Goal: Find specific page/section: Find specific page/section

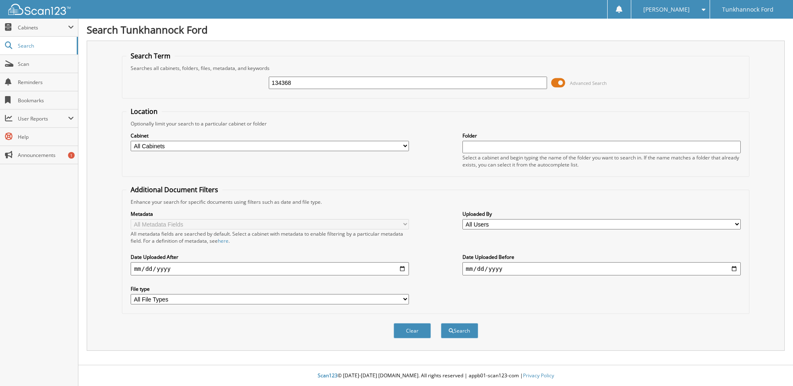
type input "134368"
click at [441, 323] on button "Search" at bounding box center [459, 330] width 37 height 15
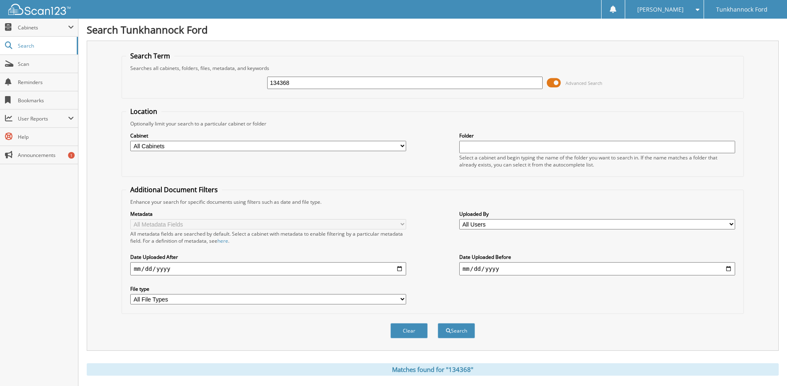
drag, startPoint x: 308, startPoint y: 85, endPoint x: 84, endPoint y: 58, distance: 225.9
click at [84, 58] on div "Search Tunkhannock Ford Search Term Searches all cabinets, folders, files, meta…" at bounding box center [432, 257] width 708 height 514
type input "S"
type input "134396"
click at [437, 323] on button "Search" at bounding box center [455, 330] width 37 height 15
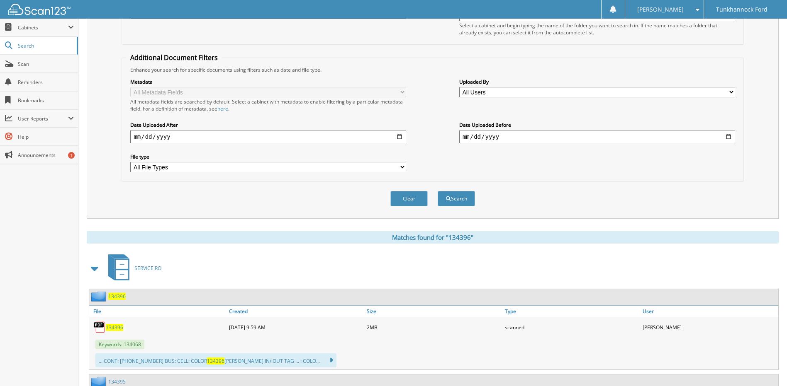
scroll to position [209, 0]
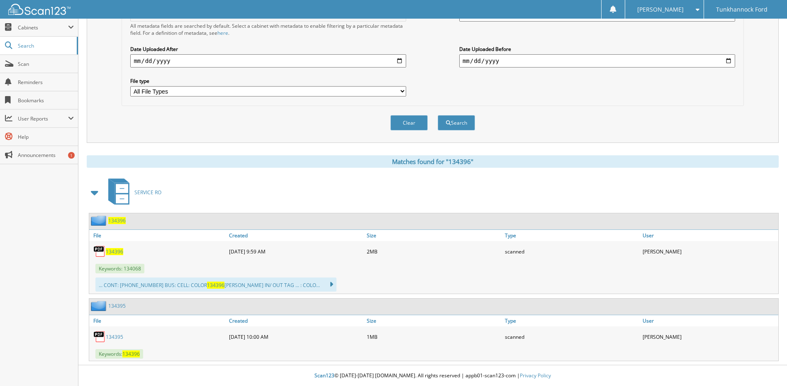
click at [121, 252] on span "134396" at bounding box center [114, 251] width 17 height 7
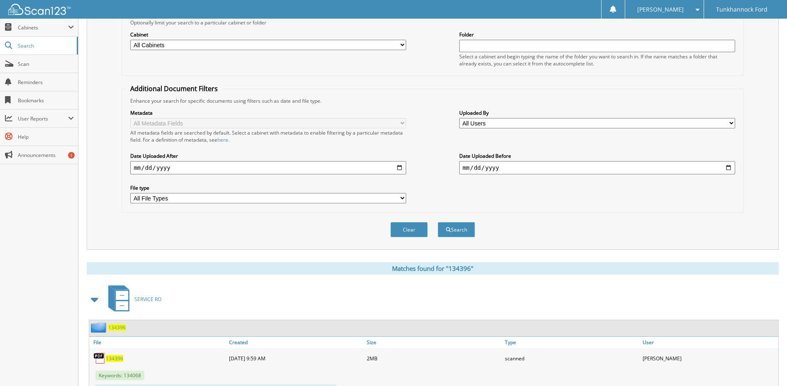
scroll to position [43, 0]
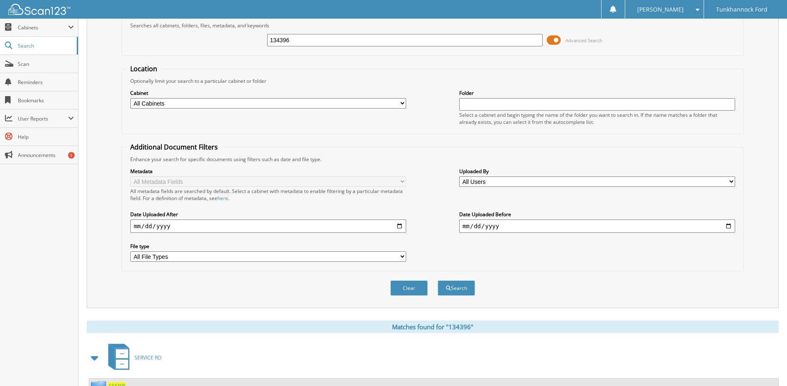
drag, startPoint x: 332, startPoint y: 44, endPoint x: 219, endPoint y: 45, distance: 113.6
click at [209, 45] on div "134396 Advanced Search" at bounding box center [432, 40] width 612 height 22
paste input "5LM5J9XC2NGL04963"
type input "5LM5J9XC2NGL04963"
click at [437, 281] on button "Search" at bounding box center [455, 288] width 37 height 15
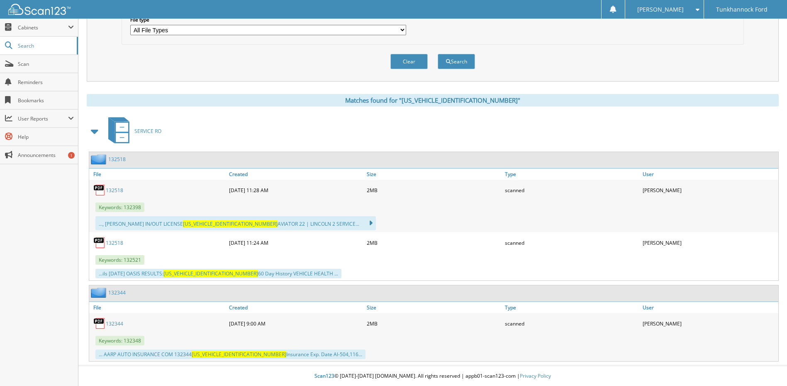
scroll to position [270, 0]
click at [120, 190] on link "132518" at bounding box center [114, 190] width 17 height 7
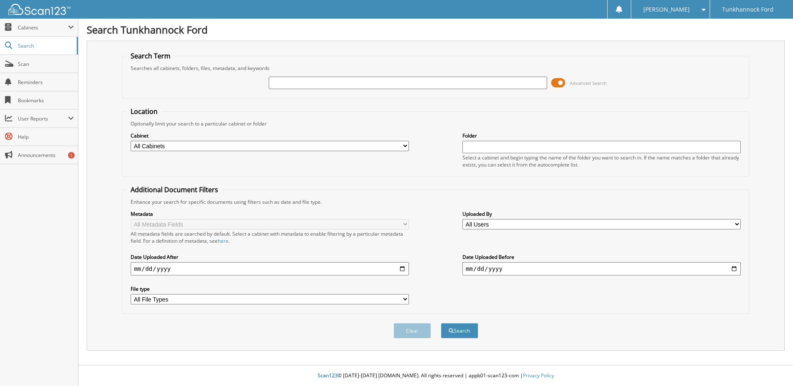
click at [318, 83] on input "text" at bounding box center [408, 83] width 278 height 12
type input "TUNICLI, [GEOGRAPHIC_DATA]"
click at [441, 323] on button "Search" at bounding box center [459, 330] width 37 height 15
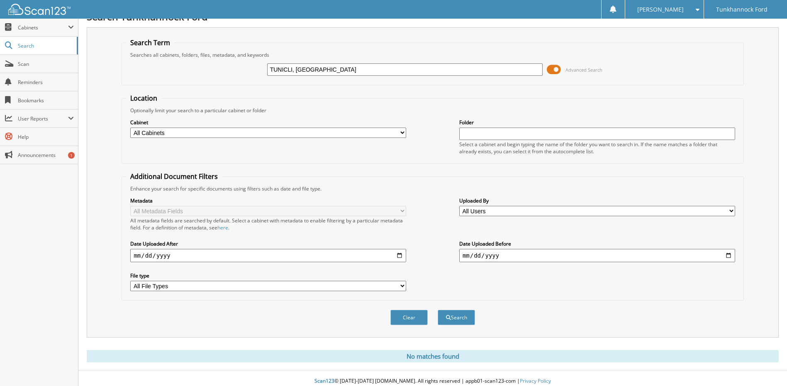
scroll to position [19, 0]
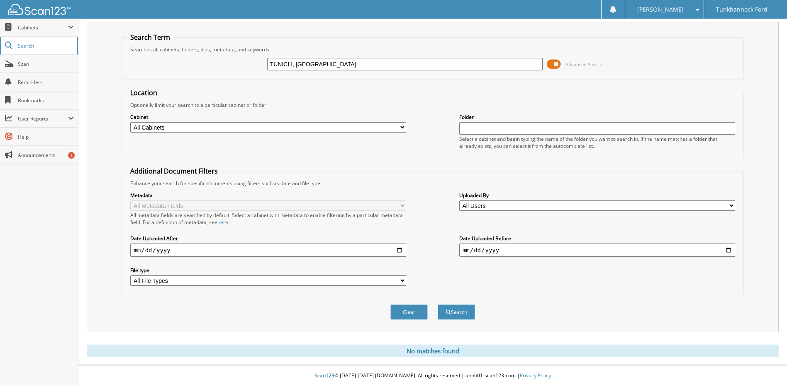
drag, startPoint x: 309, startPoint y: 65, endPoint x: 39, endPoint y: 41, distance: 270.6
click at [54, 49] on body "[PERSON_NAME] Settings Logout Tunkhannock Ford Close Cabinets My Company Email …" at bounding box center [393, 183] width 787 height 405
type input "TUN, AVA"
click at [437, 305] on button "Search" at bounding box center [455, 312] width 37 height 15
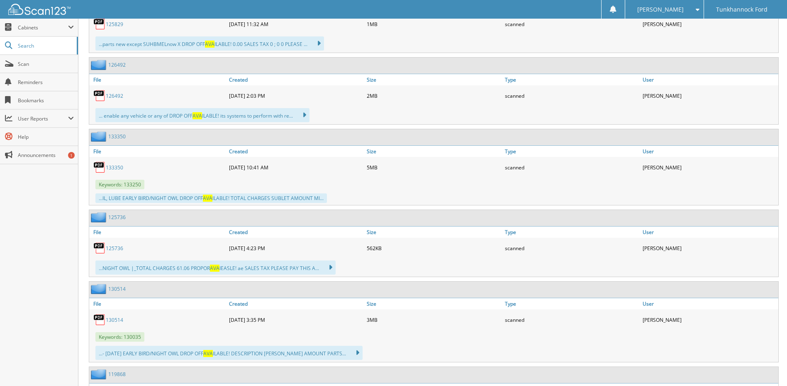
scroll to position [4243, 0]
click at [119, 165] on link "133350" at bounding box center [114, 168] width 17 height 7
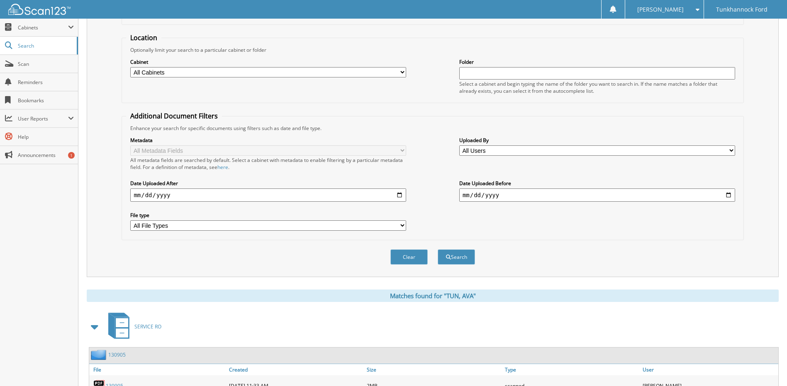
scroll to position [0, 0]
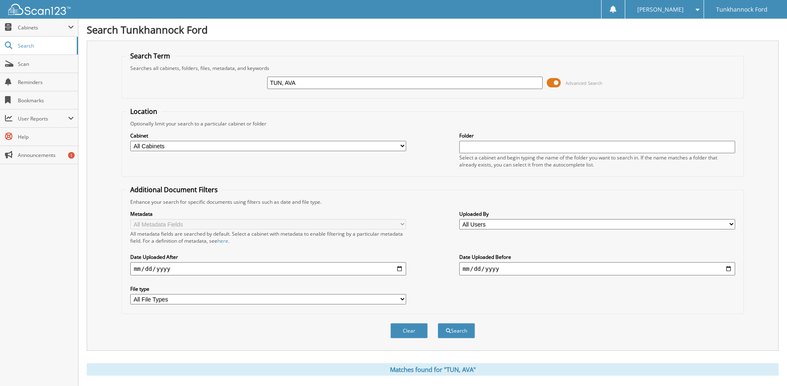
drag, startPoint x: 306, startPoint y: 84, endPoint x: 398, endPoint y: 85, distance: 92.5
click at [166, 84] on div "TUN, AVA Advanced Search" at bounding box center [432, 83] width 612 height 22
paste input "2LMPJ8LR1JBL31108"
type input "2LMPJ8LR1JBL31108"
click at [437, 323] on button "Search" at bounding box center [455, 330] width 37 height 15
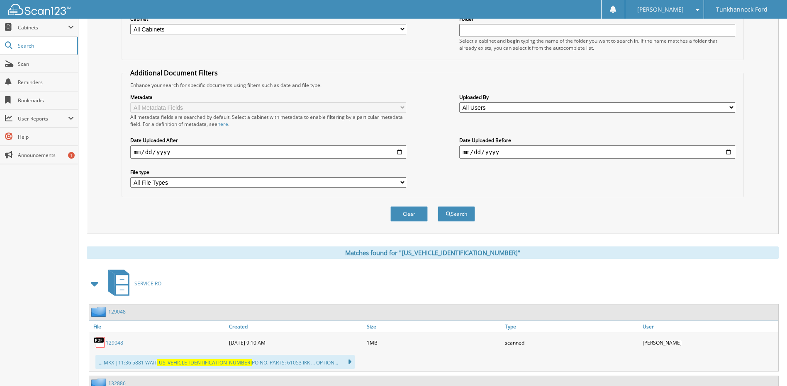
scroll to position [213, 0]
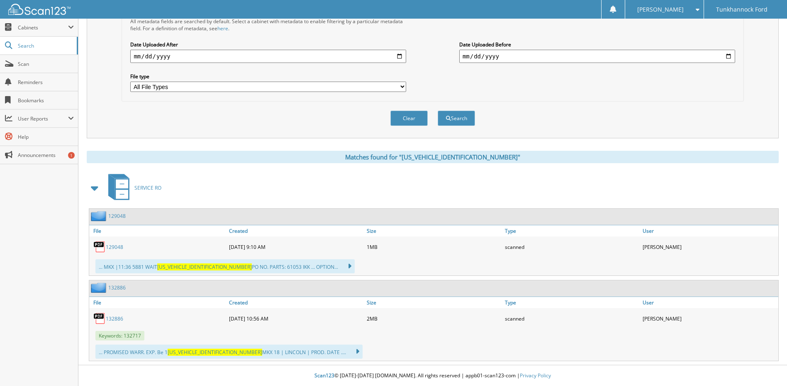
click at [115, 318] on link "132886" at bounding box center [114, 319] width 17 height 7
